Goal: Task Accomplishment & Management: Use online tool/utility

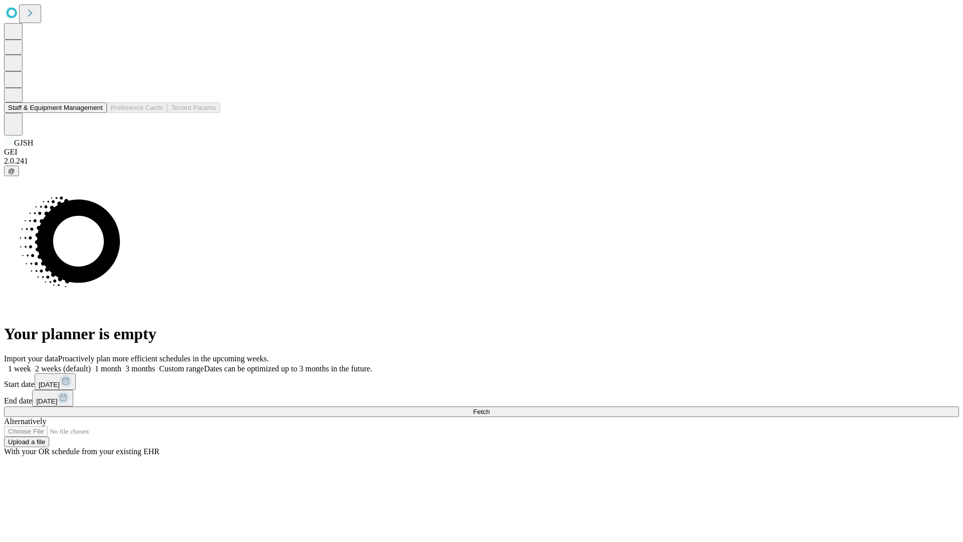
click at [96, 113] on button "Staff & Equipment Management" at bounding box center [55, 107] width 103 height 11
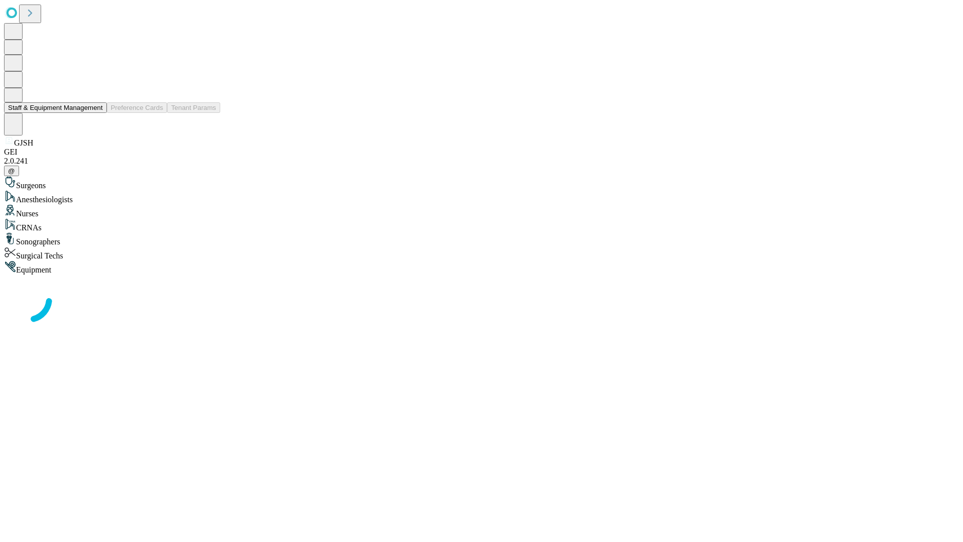
click at [96, 113] on button "Staff & Equipment Management" at bounding box center [55, 107] width 103 height 11
